Goal: Information Seeking & Learning: Compare options

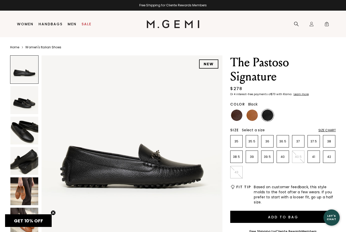
click at [22, 126] on img at bounding box center [24, 131] width 28 height 28
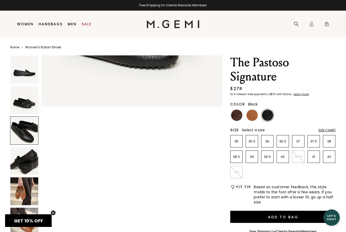
scroll to position [371, 0]
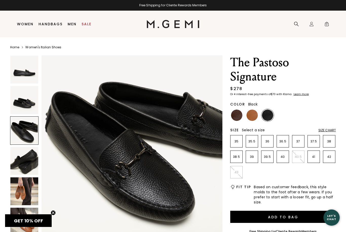
click at [237, 114] on img at bounding box center [236, 115] width 11 height 11
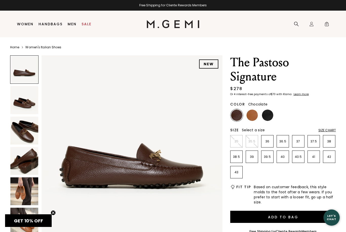
click at [26, 127] on img at bounding box center [24, 131] width 28 height 28
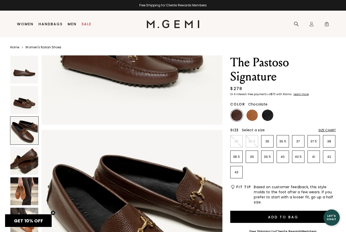
scroll to position [371, 0]
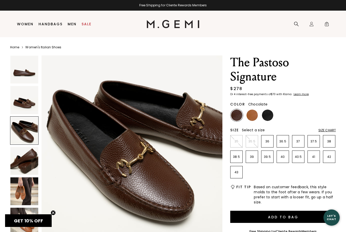
click at [253, 114] on img at bounding box center [251, 115] width 11 height 11
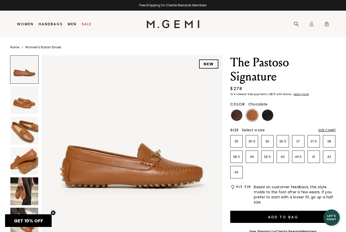
click at [237, 117] on img at bounding box center [236, 115] width 11 height 11
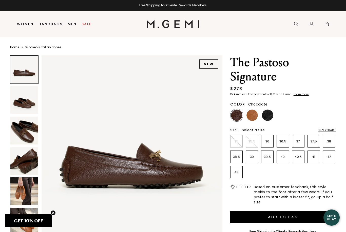
click at [270, 115] on img at bounding box center [267, 115] width 11 height 11
